Goal: Task Accomplishment & Management: Use online tool/utility

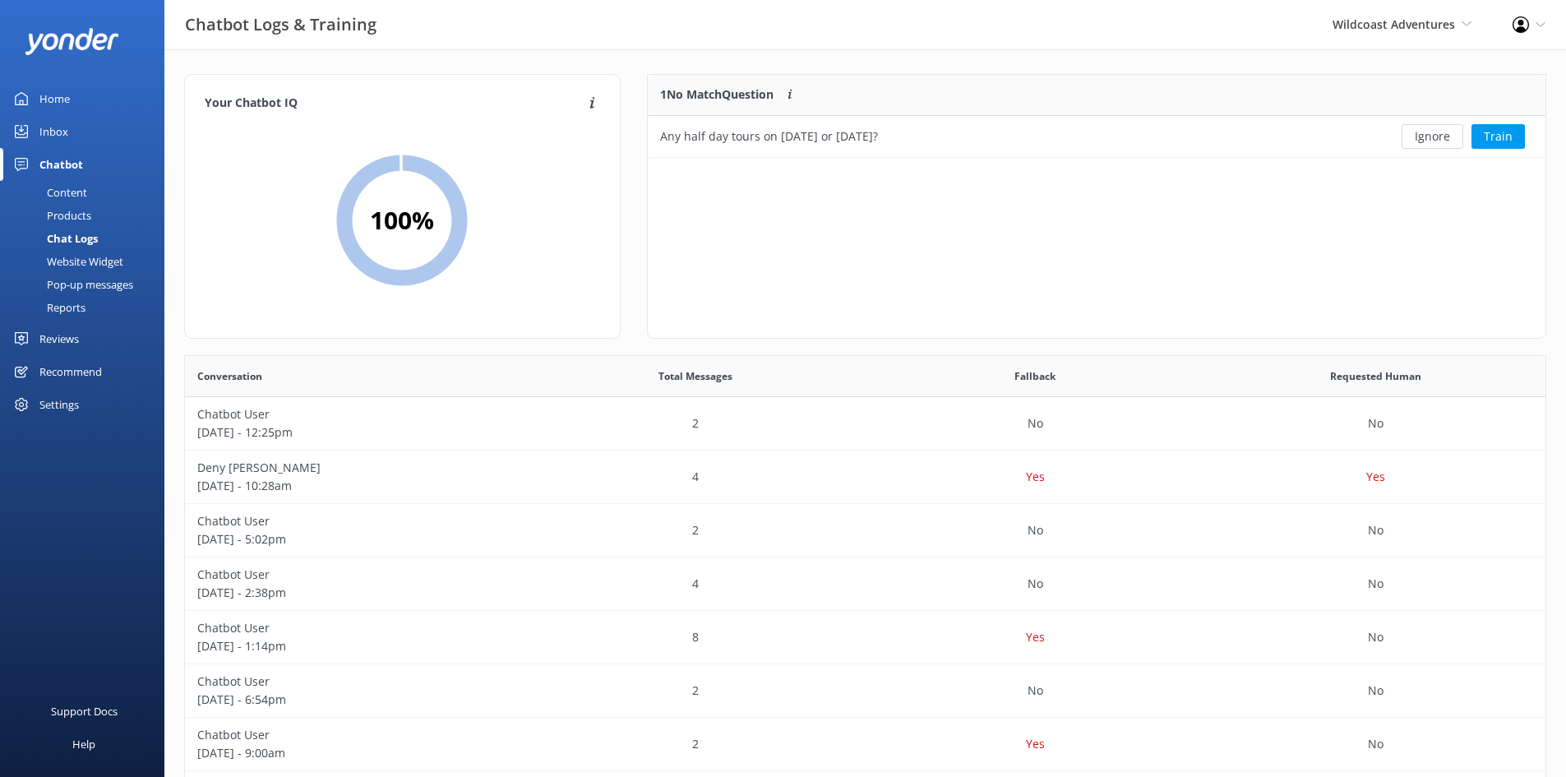
scroll to position [564, 1348]
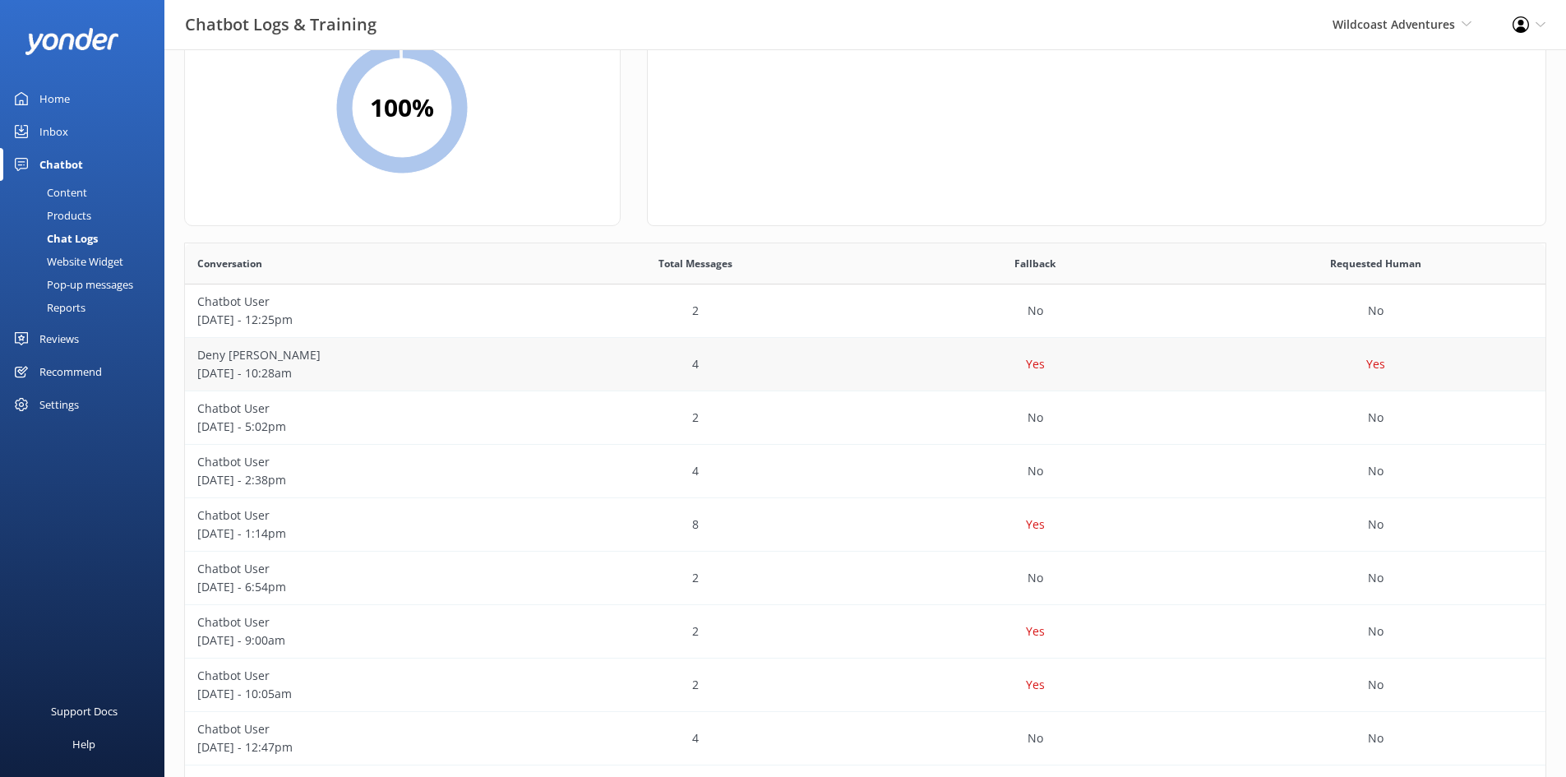
scroll to position [81, 0]
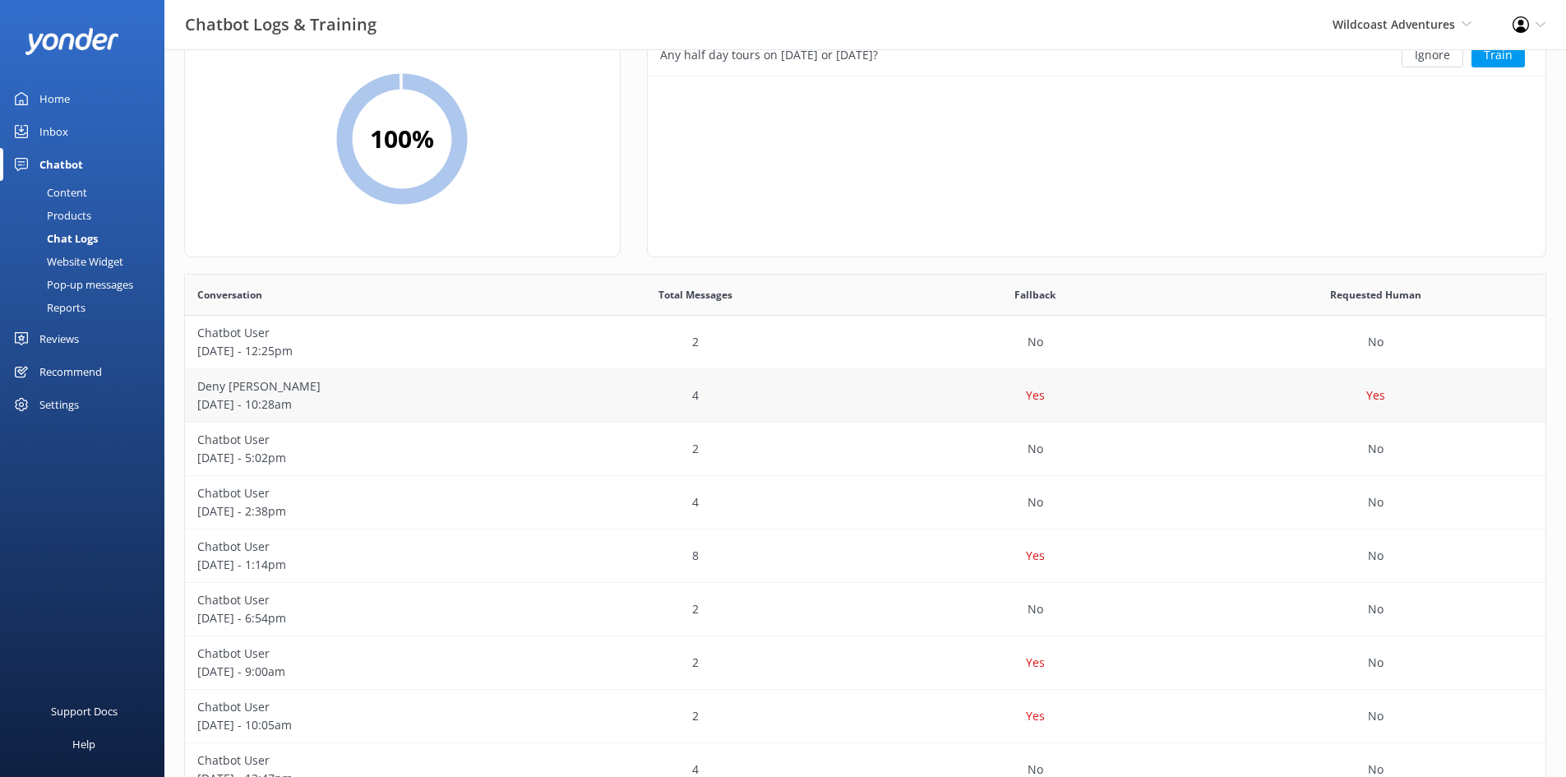
click at [337, 390] on p "Deny guenther" at bounding box center [355, 386] width 316 height 18
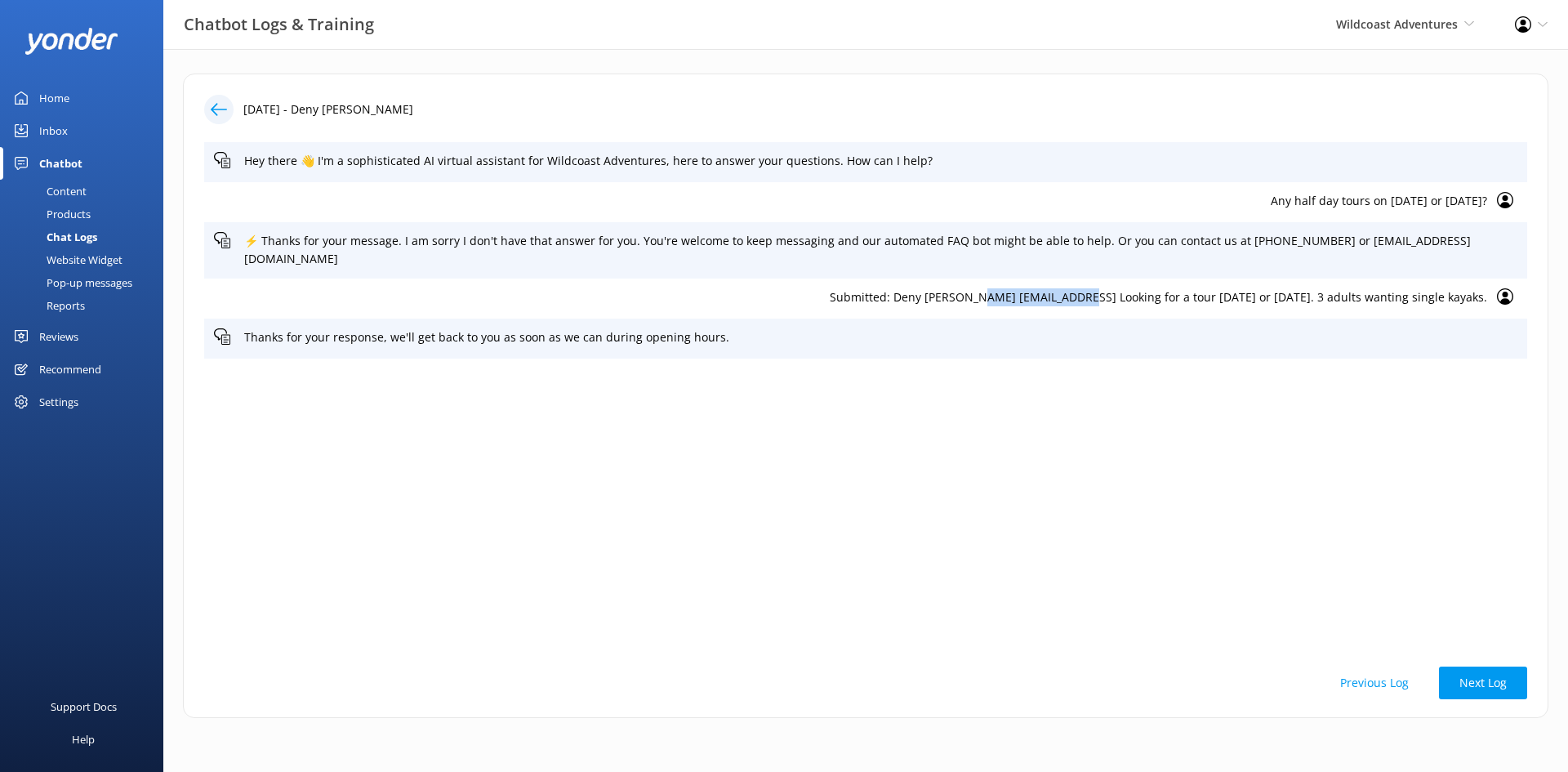
drag, startPoint x: 1142, startPoint y: 287, endPoint x: 1042, endPoint y: 289, distance: 100.0
click at [1042, 289] on p "Submitted: Deny guenther Denyfran@live.fom Looking for a tour nov 3 or nov 4. 3…" at bounding box center [850, 297] width 1273 height 18
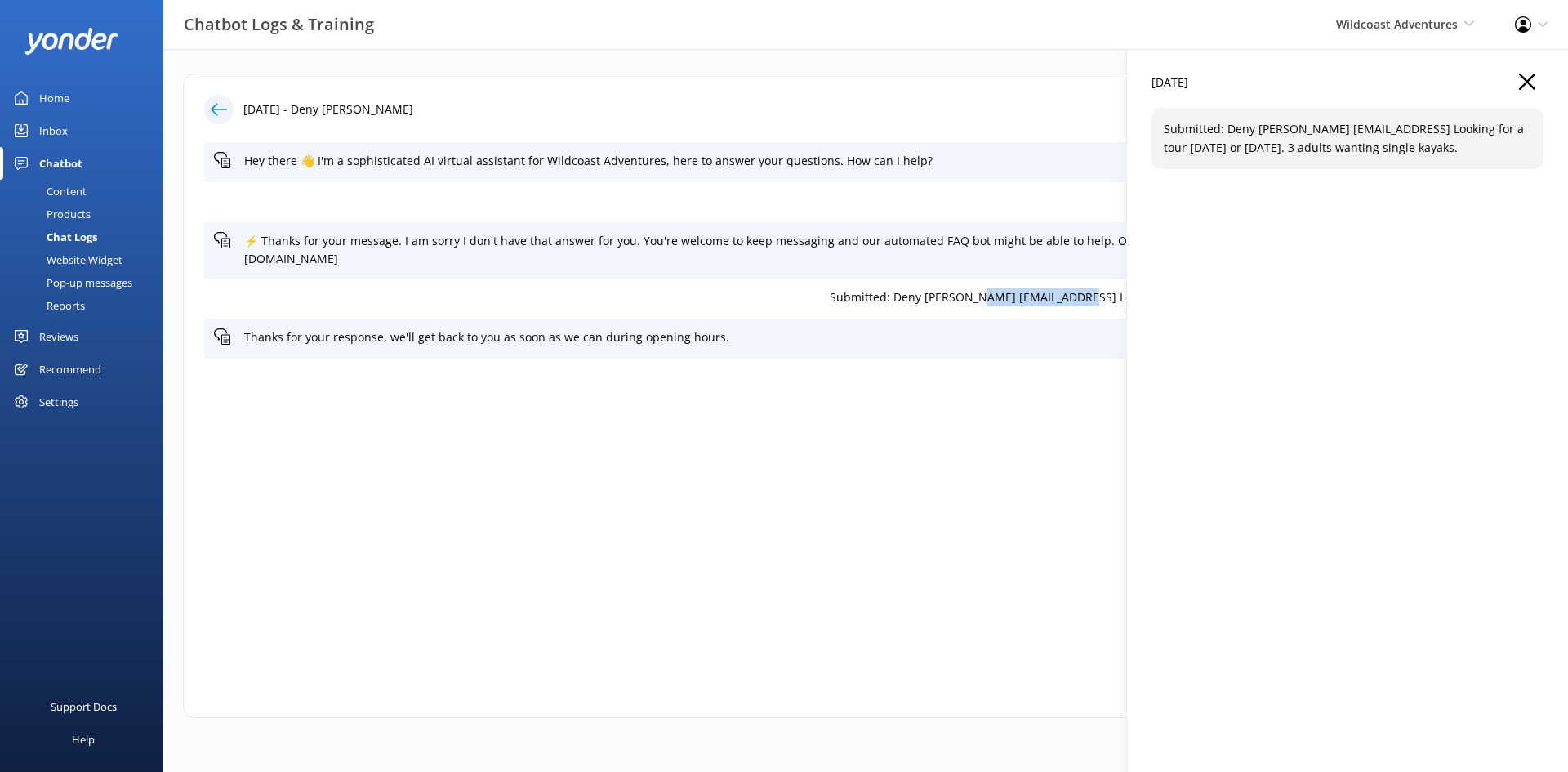
copy p "Denyfran@live.fom"
click at [1534, 77] on icon "button" at bounding box center [1526, 81] width 16 height 16
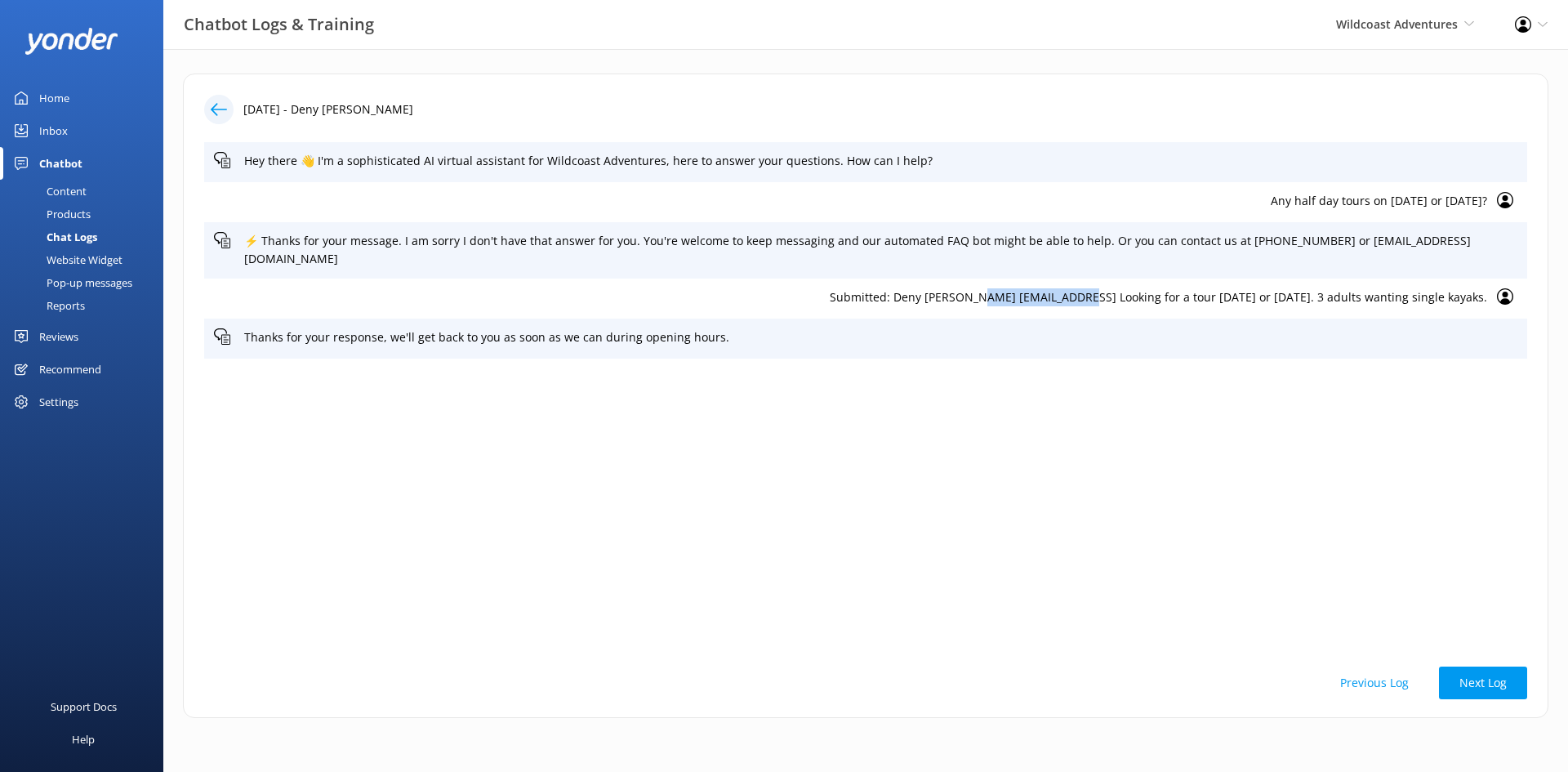
click at [58, 101] on div "Home" at bounding box center [54, 97] width 30 height 33
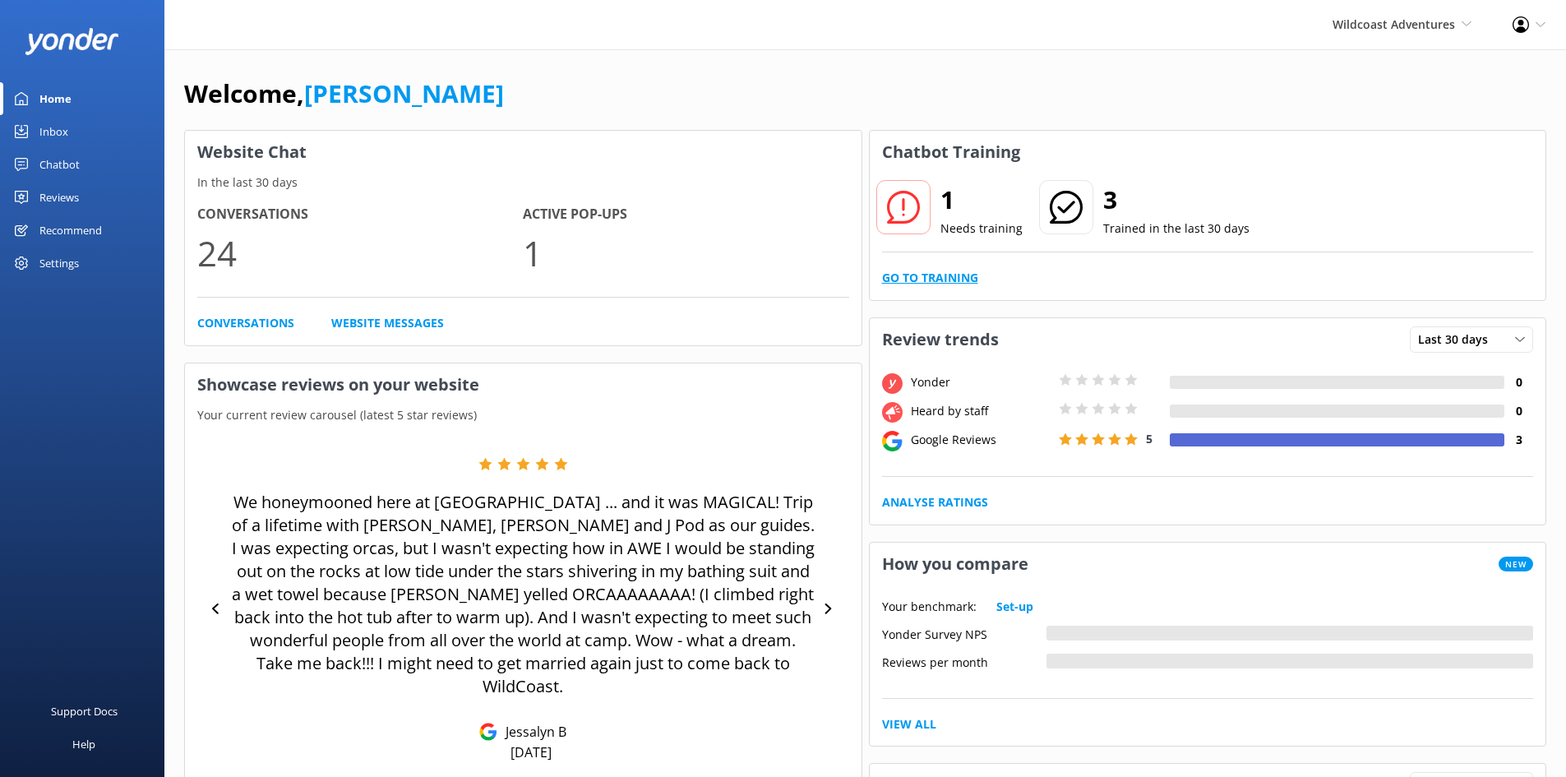
click at [939, 277] on link "Go to Training" at bounding box center [930, 278] width 96 height 18
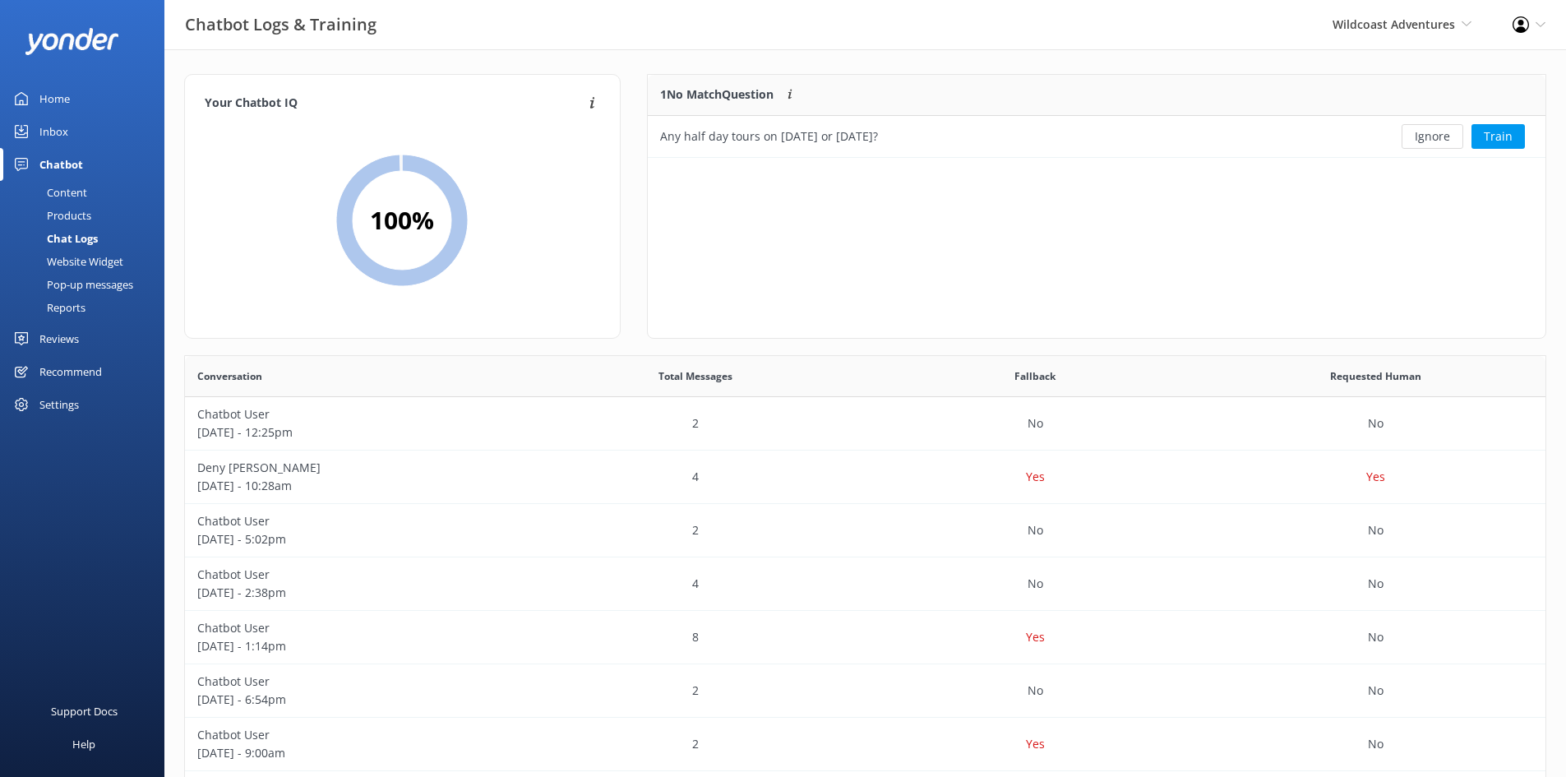
scroll to position [564, 1348]
click at [1445, 128] on button "Ignore" at bounding box center [1433, 136] width 62 height 25
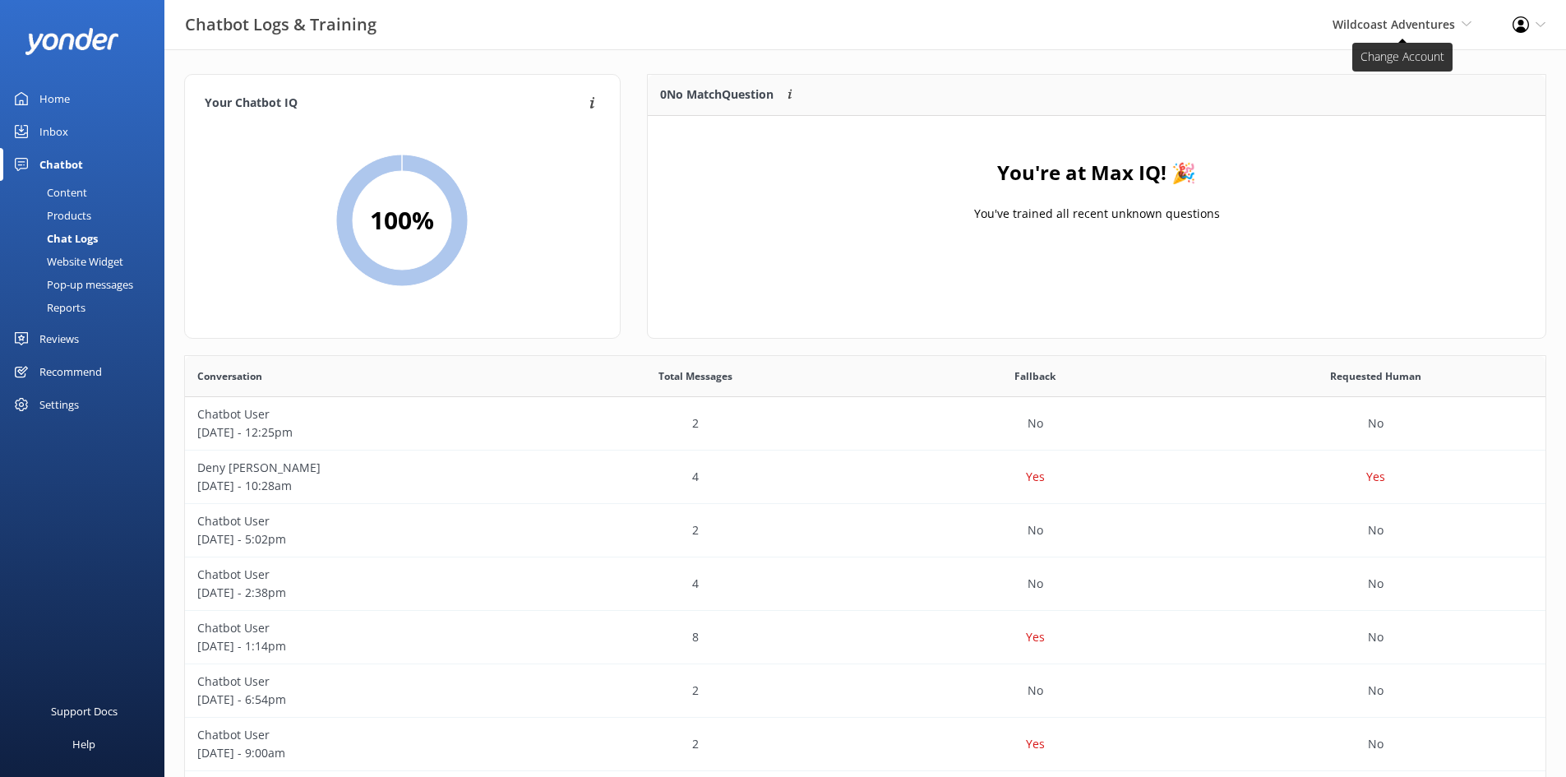
click at [1418, 25] on span "Wildcoast Adventures" at bounding box center [1394, 24] width 122 height 16
click at [1372, 104] on link "[PERSON_NAME] River Whale Watching" at bounding box center [1411, 117] width 164 height 54
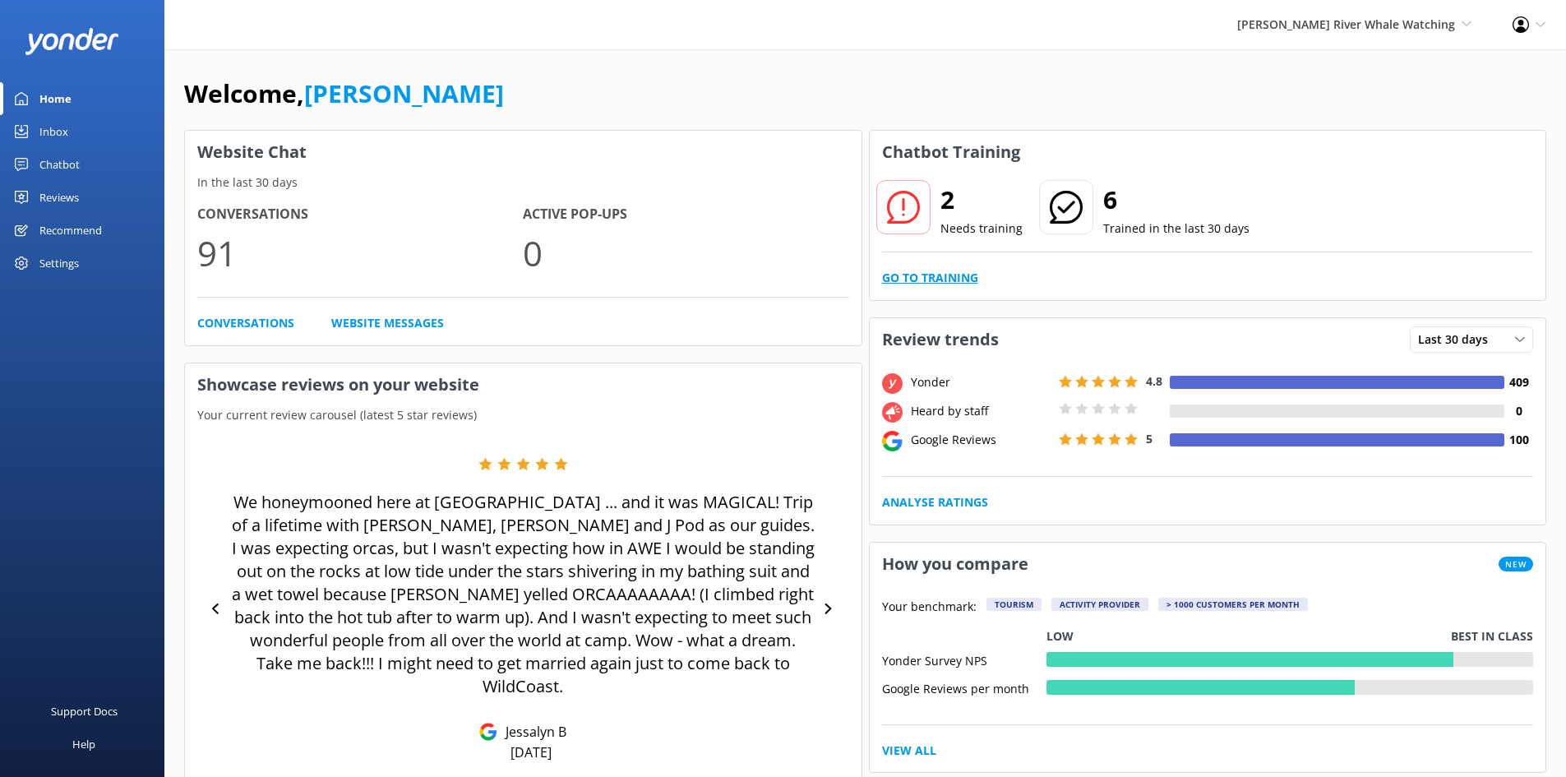
click at [962, 282] on link "Go to Training" at bounding box center [930, 278] width 96 height 18
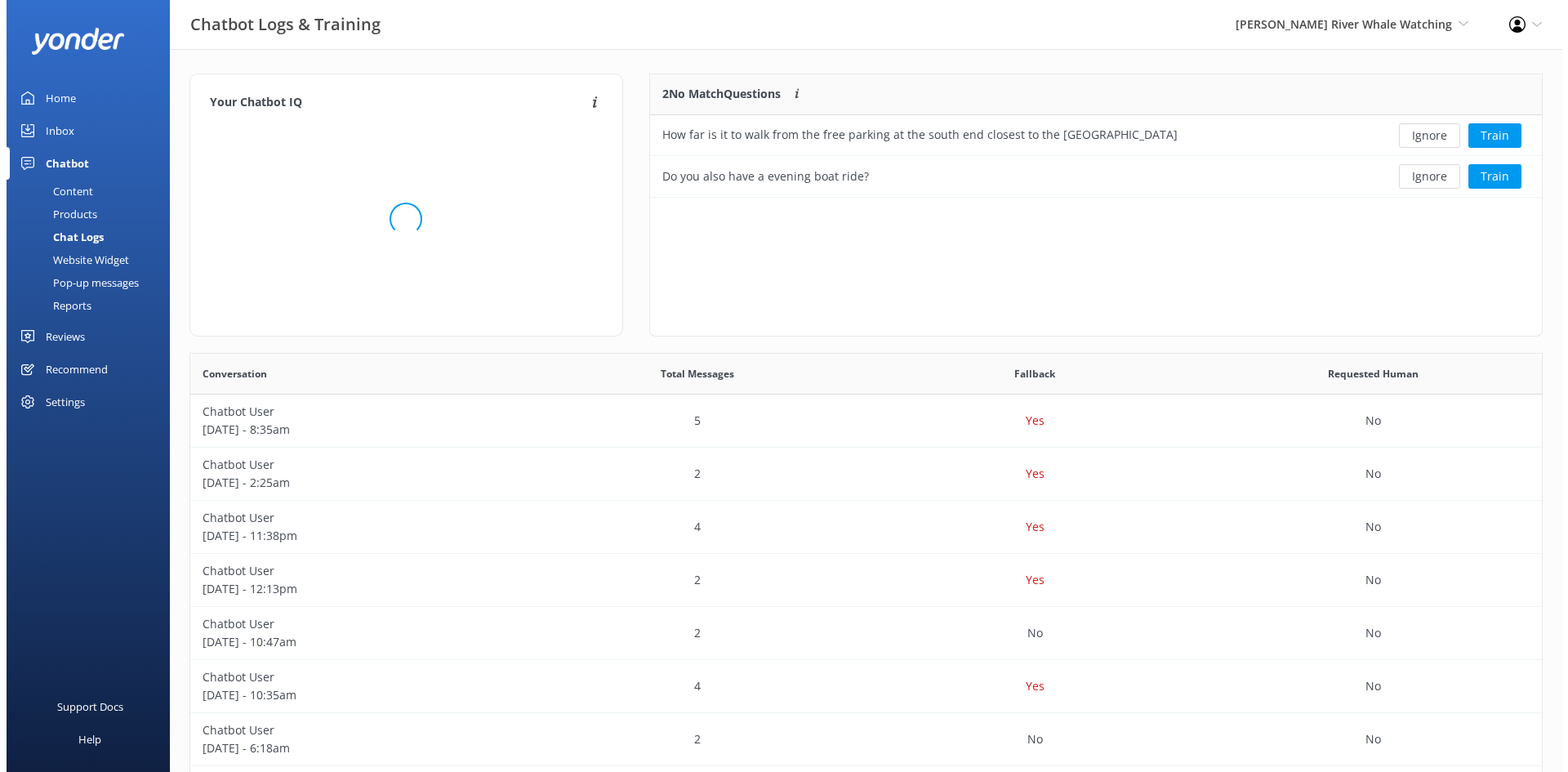
scroll to position [111, 879]
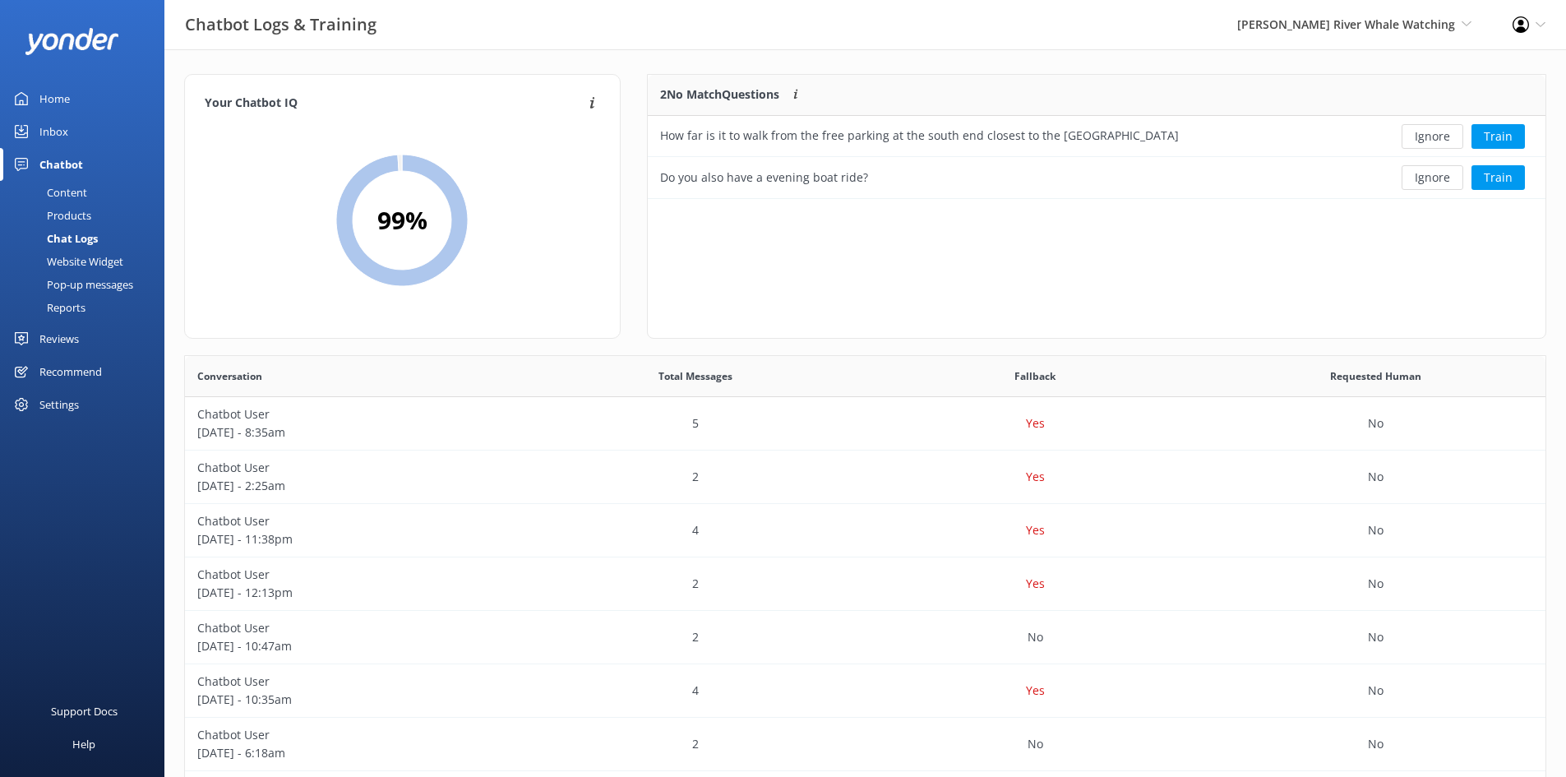
click at [77, 192] on div "Content" at bounding box center [48, 192] width 77 height 23
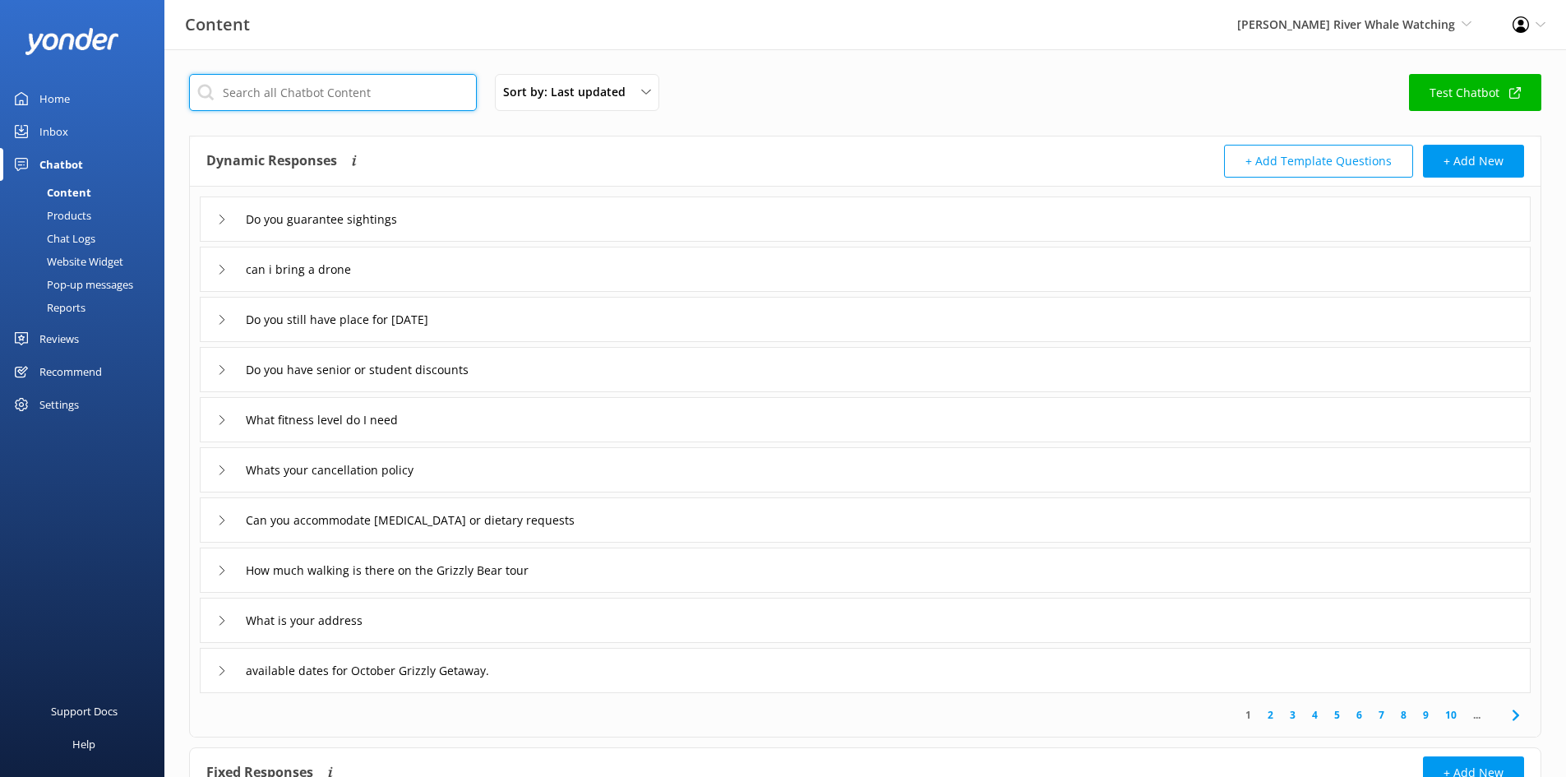
click at [340, 79] on input "text" at bounding box center [333, 92] width 288 height 37
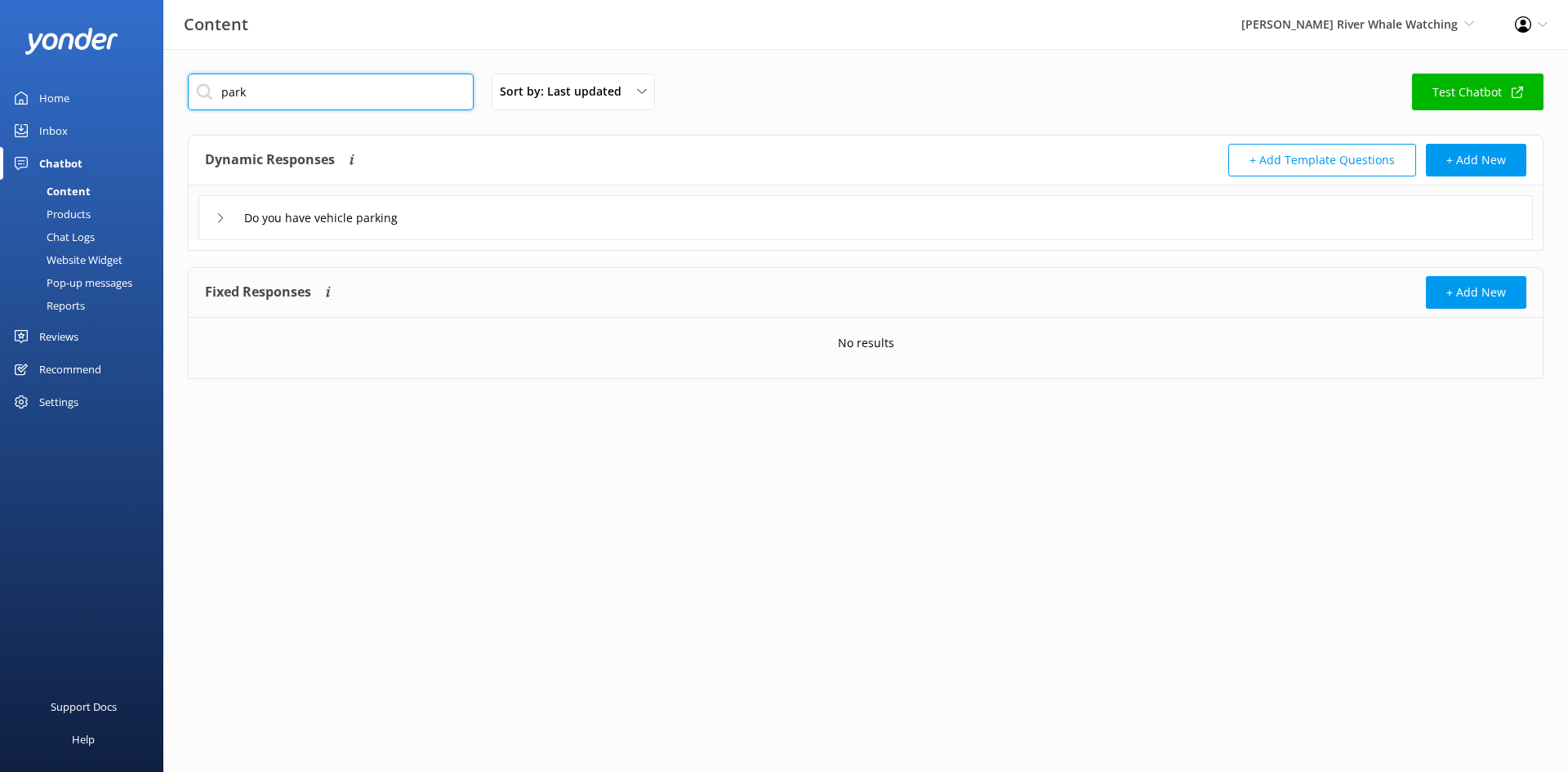
type input "park"
click at [219, 223] on icon at bounding box center [220, 219] width 10 height 10
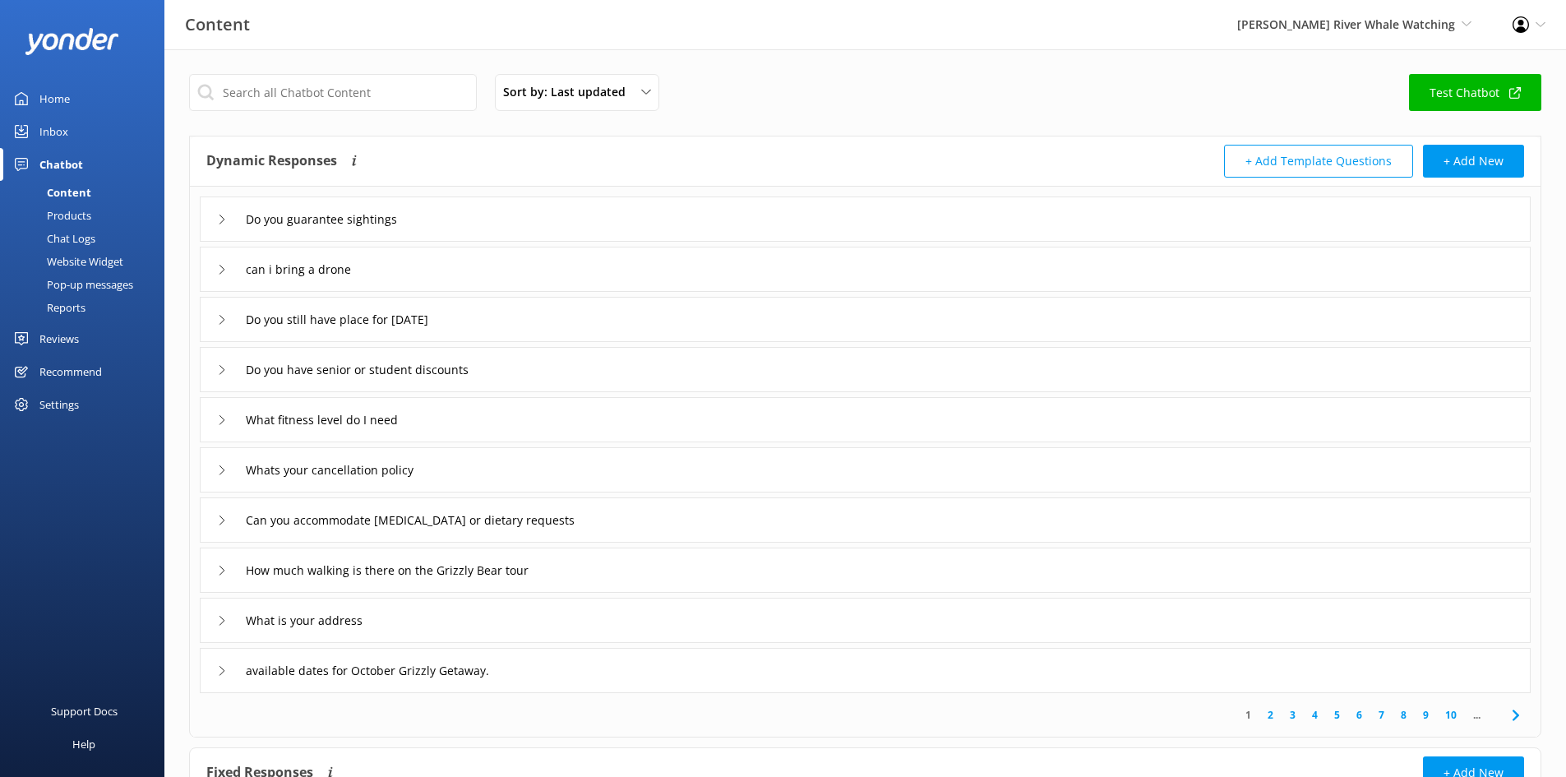
click at [68, 97] on div "Home" at bounding box center [54, 98] width 30 height 33
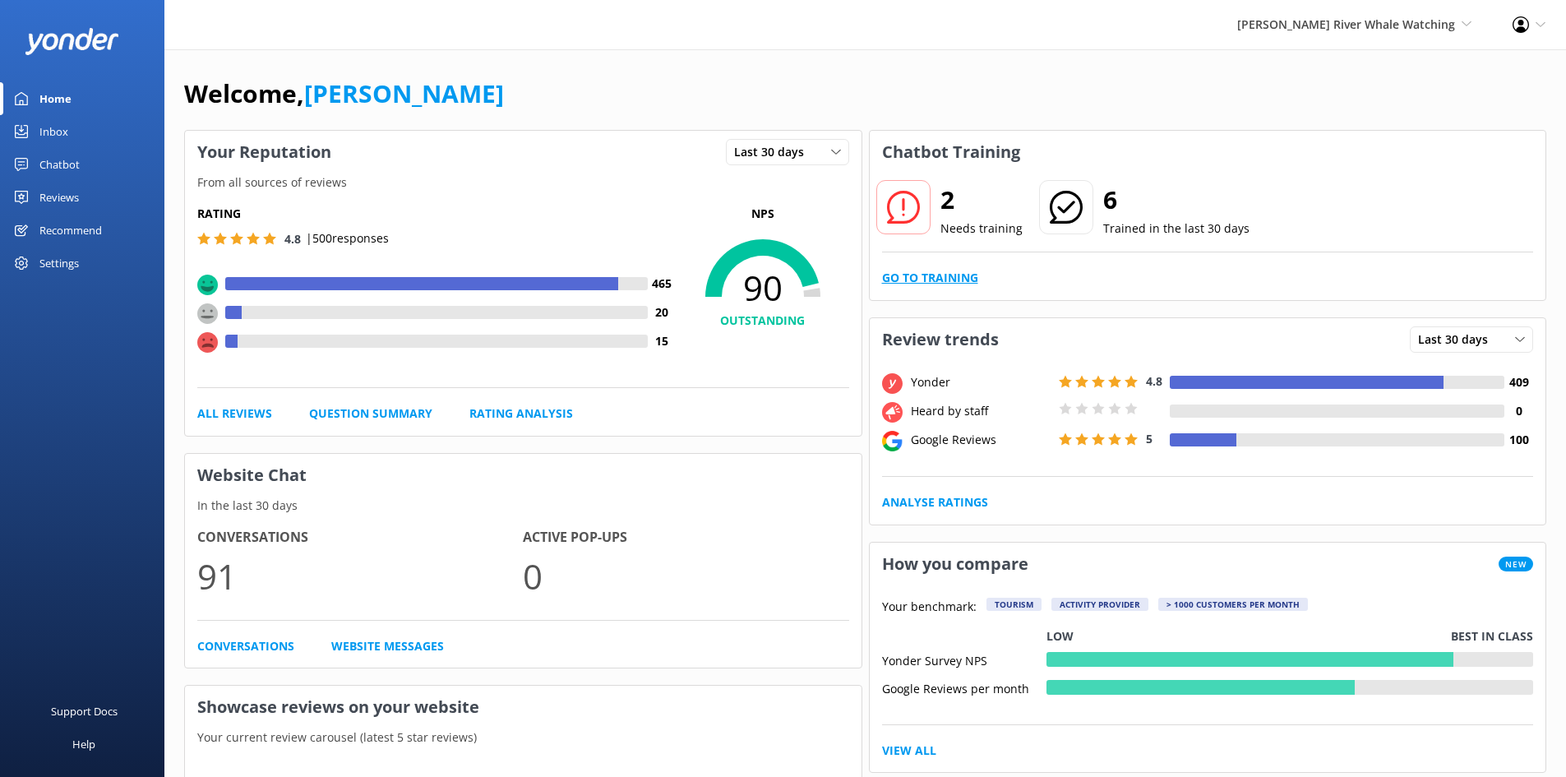
click at [938, 280] on link "Go to Training" at bounding box center [930, 278] width 96 height 18
